Goal: Find specific fact: Find specific fact

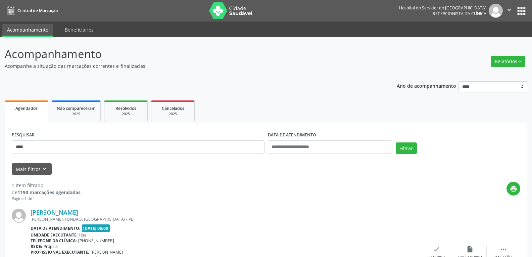
scroll to position [59, 0]
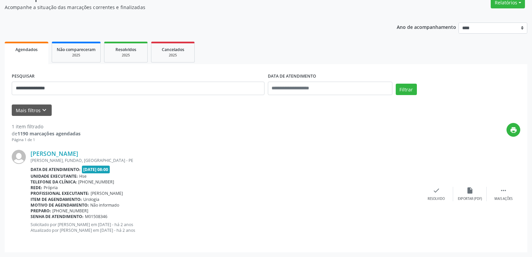
click at [396, 84] on button "Filtrar" at bounding box center [406, 89] width 21 height 11
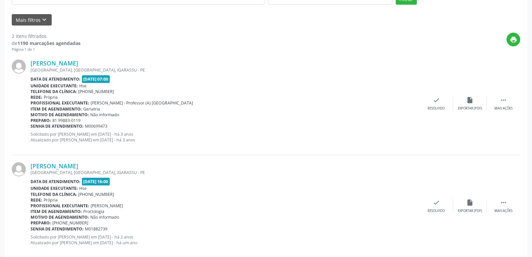
scroll to position [161, 0]
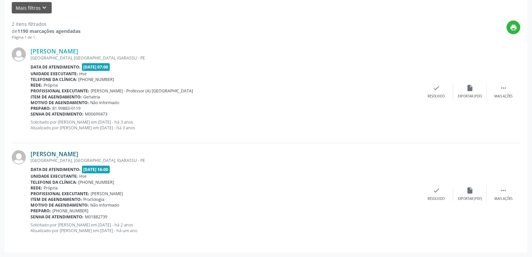
click at [73, 156] on link "[PERSON_NAME]" at bounding box center [55, 153] width 48 height 7
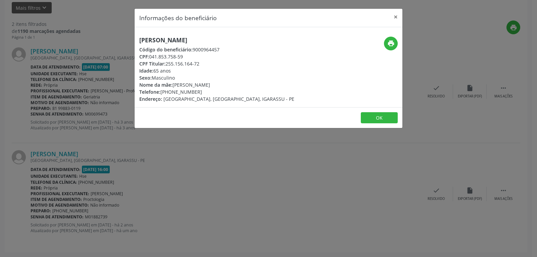
drag, startPoint x: 167, startPoint y: 65, endPoint x: 224, endPoint y: 64, distance: 57.8
click at [224, 64] on div "CPF Titular: 255.156.164-72" at bounding box center [216, 63] width 155 height 7
copy div "255.156.164-72"
drag, startPoint x: 171, startPoint y: 92, endPoint x: 202, endPoint y: 89, distance: 30.7
click at [202, 89] on div "Telefone: [PHONE_NUMBER]" at bounding box center [216, 91] width 155 height 7
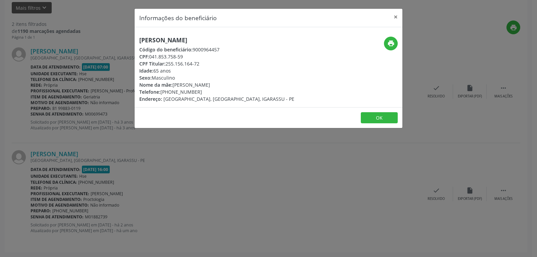
copy div "99883-0119"
click at [392, 42] on icon "print" at bounding box center [391, 43] width 7 height 7
click at [396, 13] on button "×" at bounding box center [395, 17] width 13 height 16
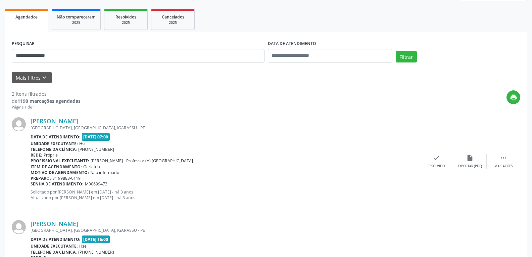
scroll to position [0, 0]
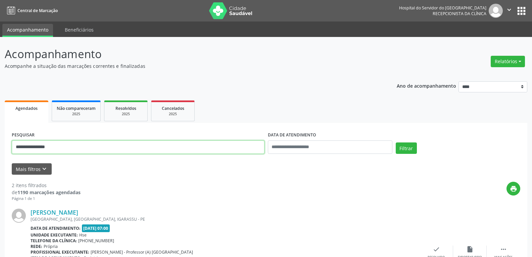
drag, startPoint x: 70, startPoint y: 148, endPoint x: 0, endPoint y: 146, distance: 69.6
click at [0, 147] on div "**********" at bounding box center [266, 227] width 532 height 381
click at [396, 142] on button "Filtrar" at bounding box center [406, 147] width 21 height 11
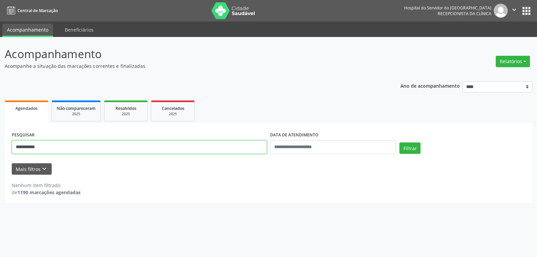
drag, startPoint x: 54, startPoint y: 151, endPoint x: 6, endPoint y: 144, distance: 48.8
click at [6, 144] on div "**********" at bounding box center [269, 163] width 528 height 80
paste input "**********"
type input "**********"
click at [400, 142] on button "Filtrar" at bounding box center [410, 147] width 21 height 11
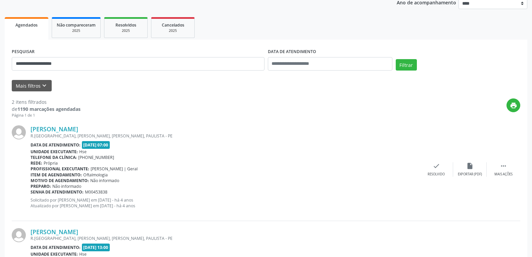
scroll to position [161, 0]
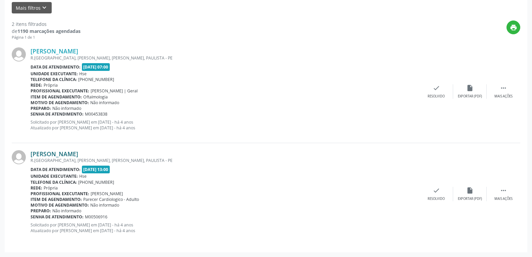
click at [58, 154] on link "[PERSON_NAME]" at bounding box center [55, 153] width 48 height 7
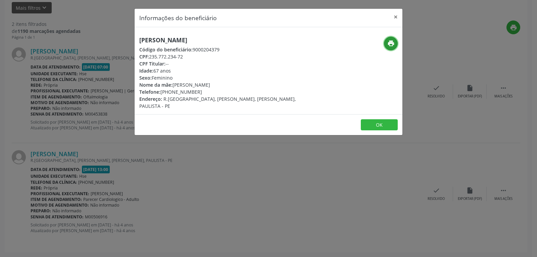
click at [389, 45] on icon "print" at bounding box center [391, 43] width 7 height 7
drag, startPoint x: 149, startPoint y: 56, endPoint x: 220, endPoint y: 58, distance: 70.9
click at [220, 58] on div "CPF: 235.772.234-72" at bounding box center [223, 56] width 169 height 7
copy div "235.772.234-72"
drag, startPoint x: 171, startPoint y: 94, endPoint x: 203, endPoint y: 91, distance: 32.8
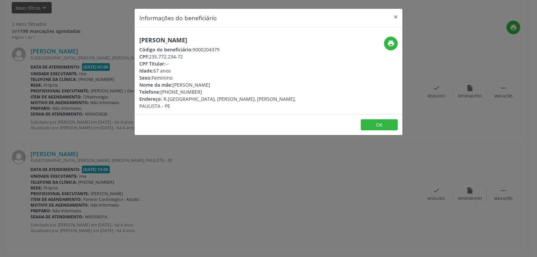
click at [203, 91] on div "Telefone: [PHONE_NUMBER]" at bounding box center [223, 91] width 169 height 7
copy div "98164-0365"
click at [394, 47] on icon "print" at bounding box center [391, 43] width 7 height 7
click at [395, 15] on button "×" at bounding box center [395, 17] width 13 height 16
